Goal: Find specific page/section: Find specific page/section

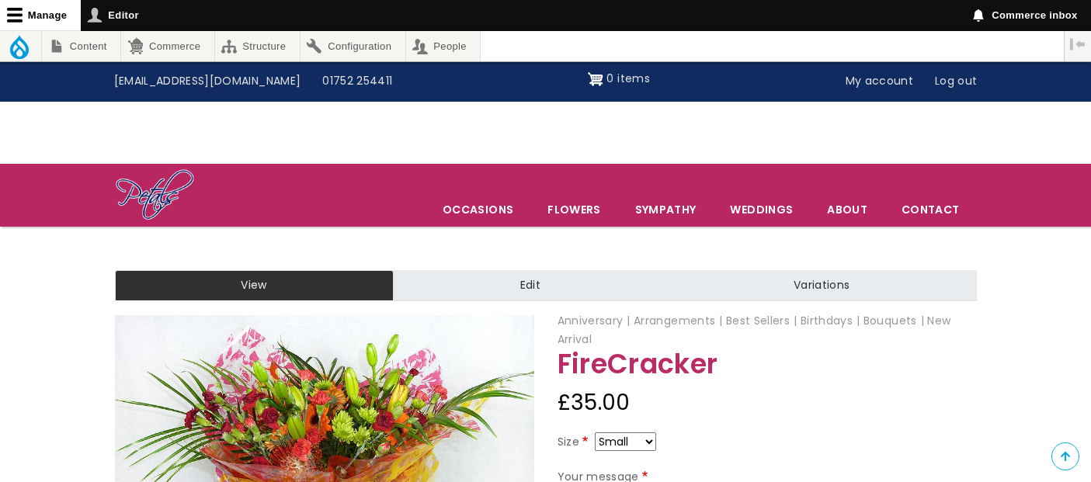
scroll to position [172, 0]
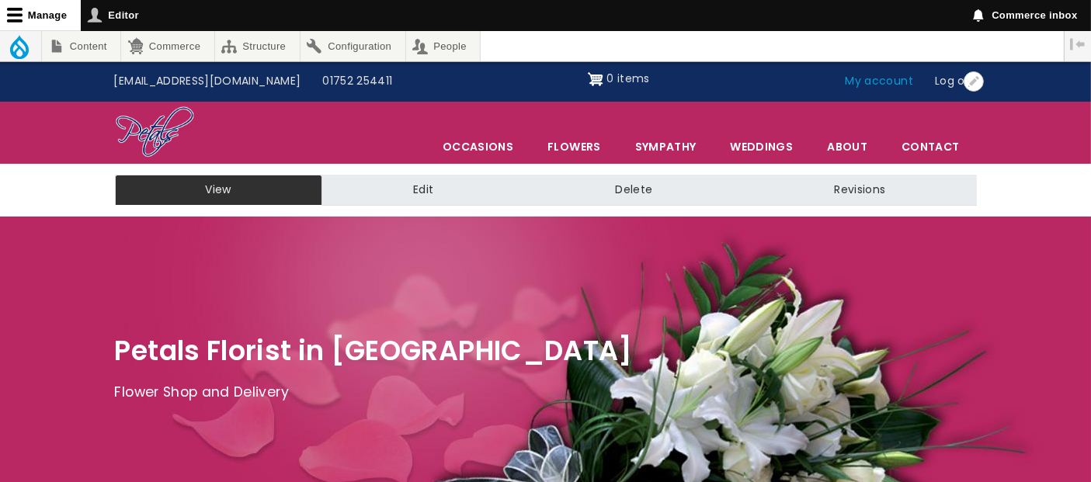
click at [892, 84] on link "My account" at bounding box center [879, 81] width 90 height 29
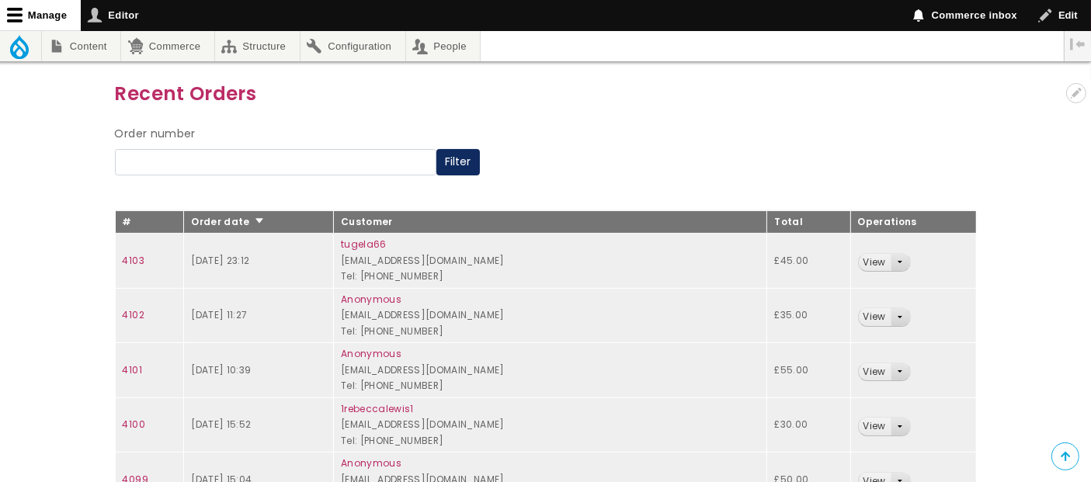
scroll to position [86, 0]
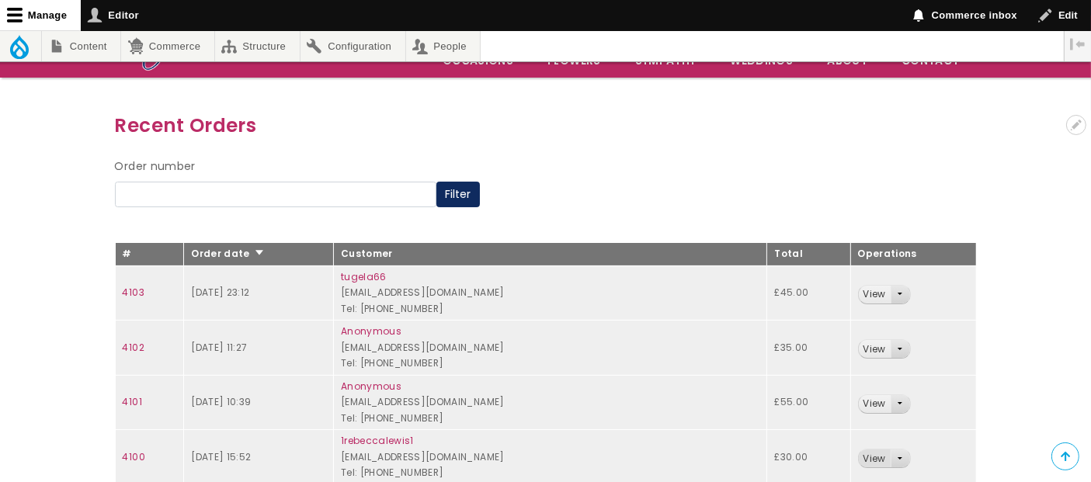
click at [862, 460] on link "View" at bounding box center [875, 458] width 32 height 18
click at [866, 290] on link "View" at bounding box center [875, 295] width 32 height 18
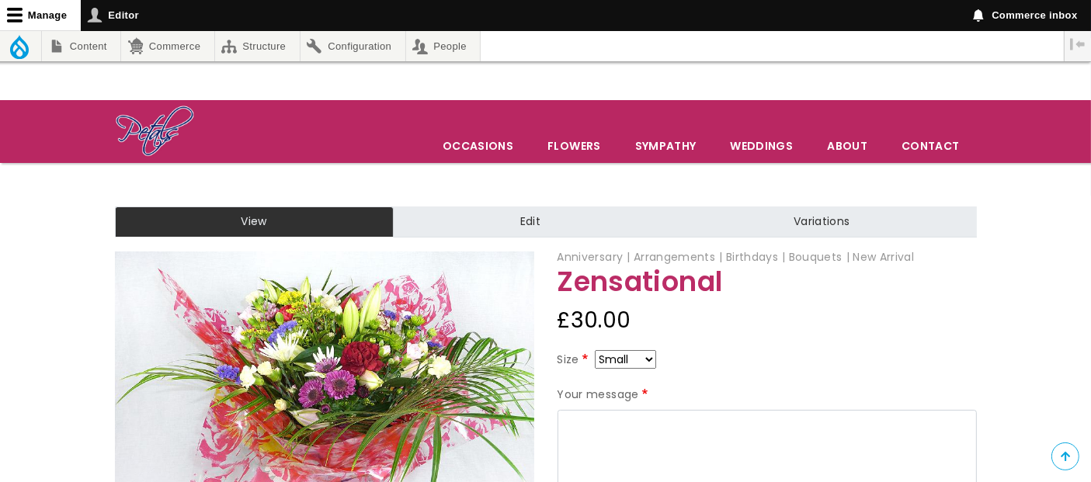
scroll to position [172, 0]
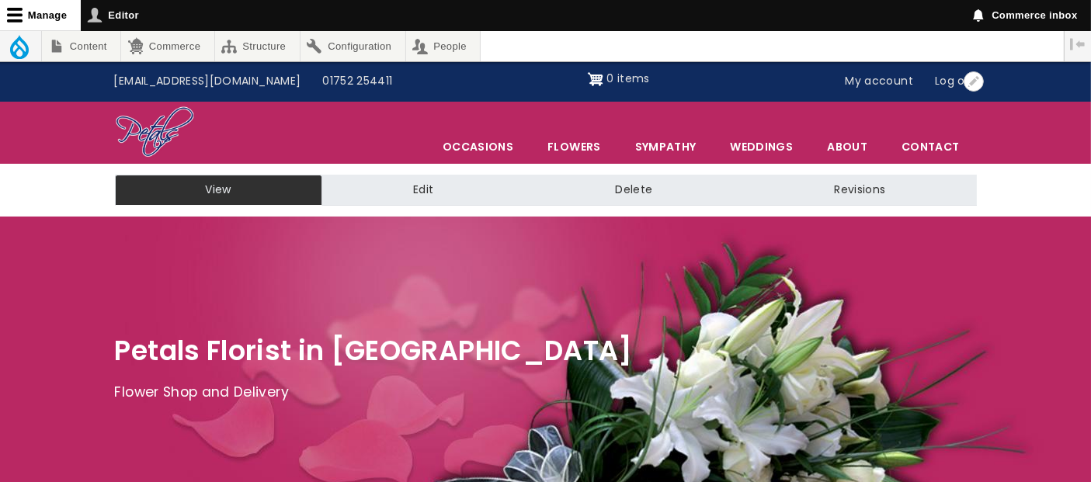
click at [900, 81] on link "My account" at bounding box center [879, 81] width 90 height 29
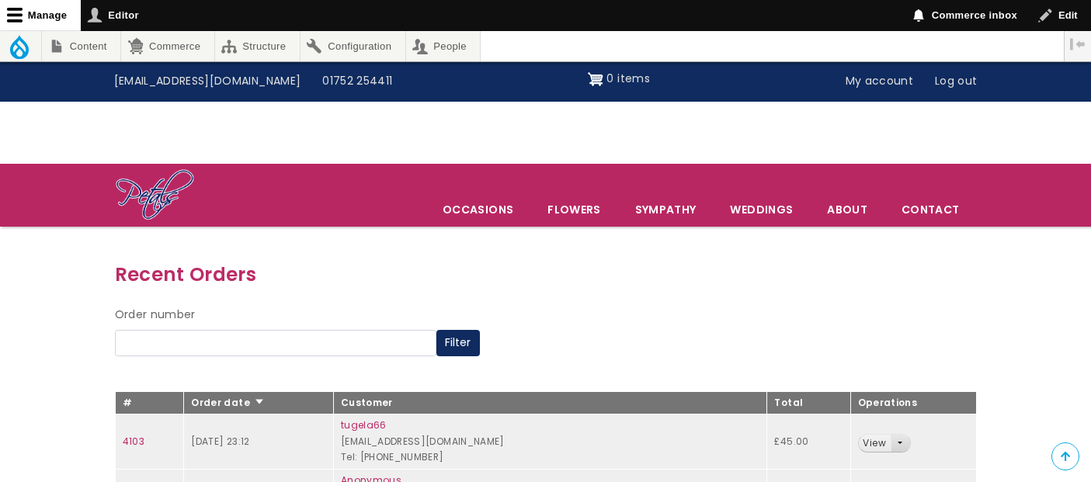
scroll to position [258, 0]
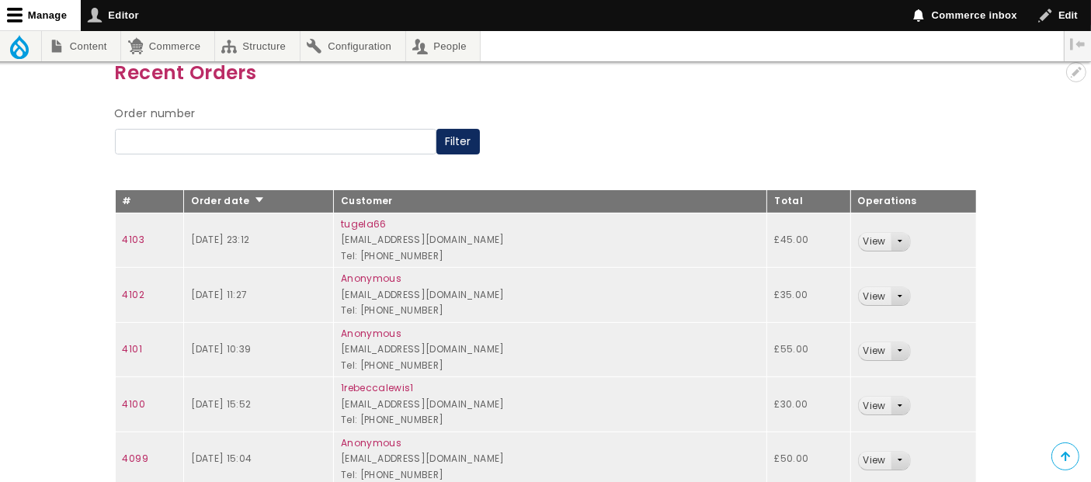
scroll to position [258, 0]
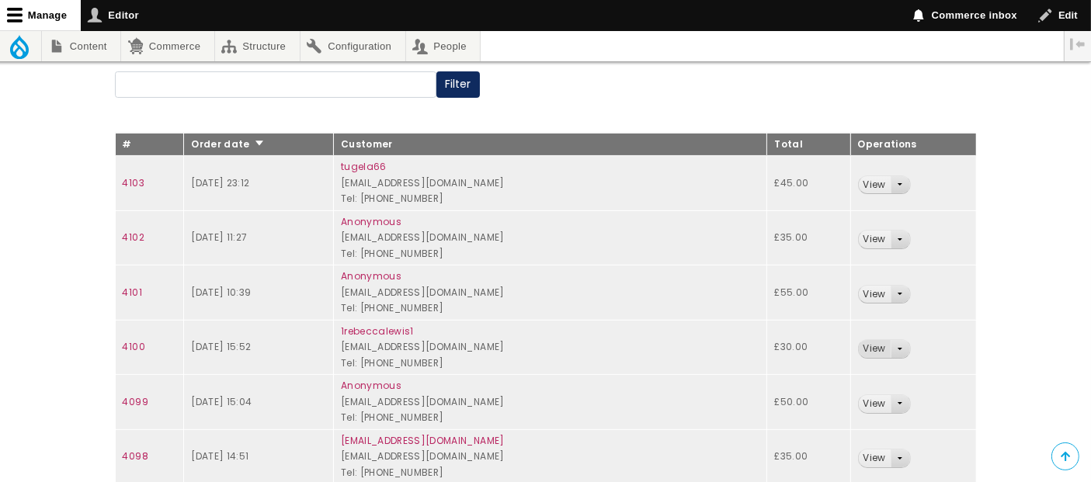
click at [876, 352] on link "View" at bounding box center [875, 349] width 32 height 18
